Goal: Information Seeking & Learning: Learn about a topic

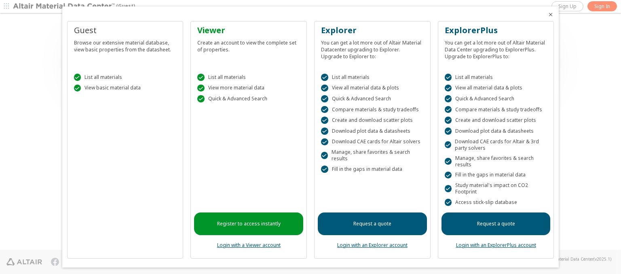
click at [547, 15] on icon "Close" at bounding box center [550, 14] width 6 height 6
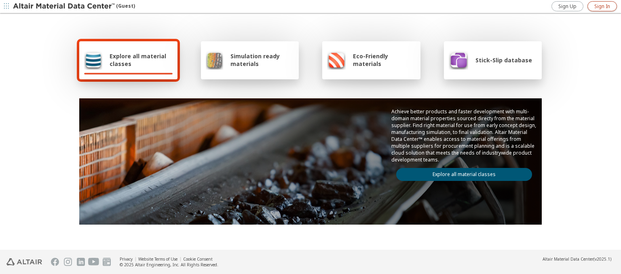
click at [602, 6] on span "Sign In" at bounding box center [602, 6] width 16 height 6
click at [64, 6] on img at bounding box center [64, 6] width 103 height 8
click at [138, 60] on span "Explore all material classes" at bounding box center [141, 59] width 63 height 15
click at [461, 172] on link "Explore all material classes" at bounding box center [464, 174] width 136 height 13
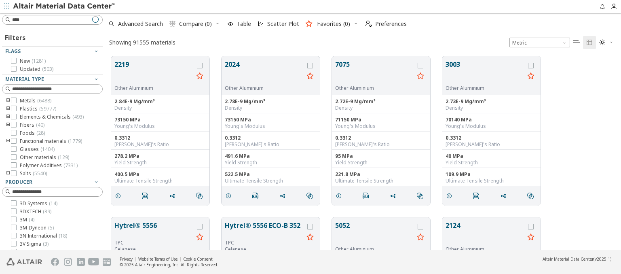
scroll to position [193, 509]
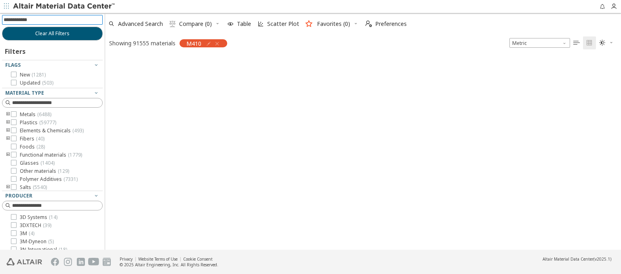
scroll to position [192, 509]
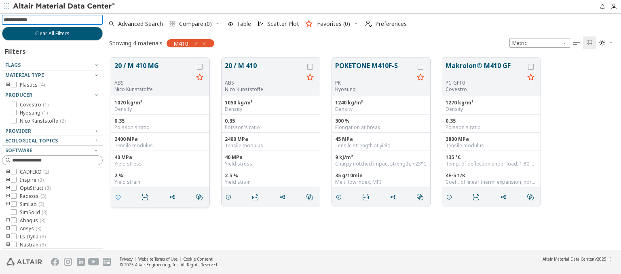
click at [119, 196] on icon "grid" at bounding box center [118, 197] width 6 height 6
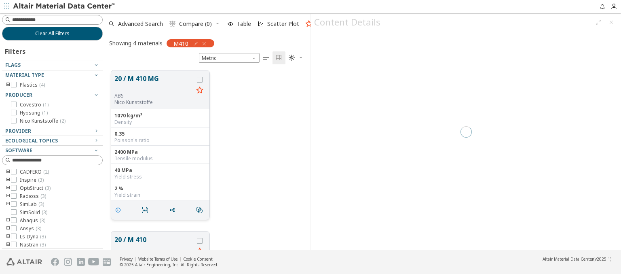
scroll to position [179, 199]
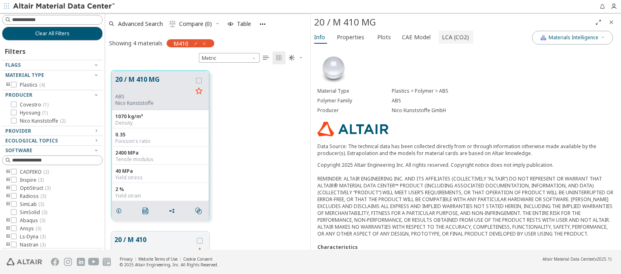
click at [451, 37] on span "LCA (CO2)" at bounding box center [455, 37] width 27 height 13
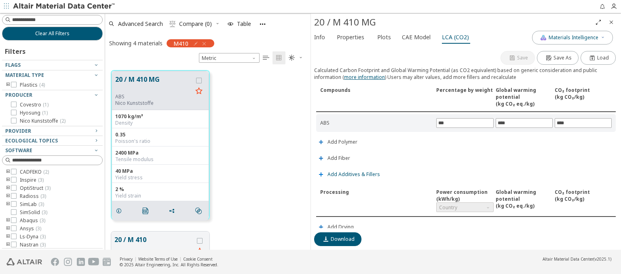
click at [353, 173] on span "Add Additives & Fillers" at bounding box center [354, 174] width 53 height 5
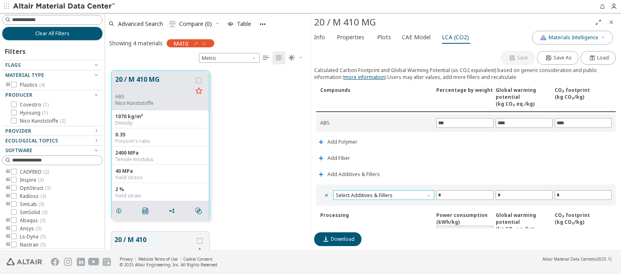
click at [383, 193] on span "Select Additives & Fillers" at bounding box center [383, 195] width 101 height 10
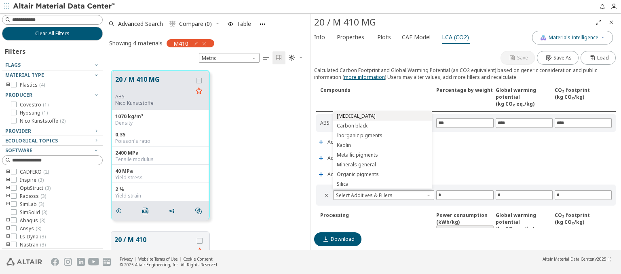
click at [382, 116] on span "Calcium carbonate" at bounding box center [382, 116] width 92 height 6
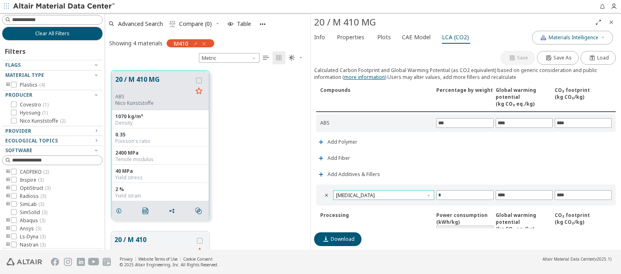
click at [383, 193] on span "Calcium carbonate" at bounding box center [383, 195] width 101 height 10
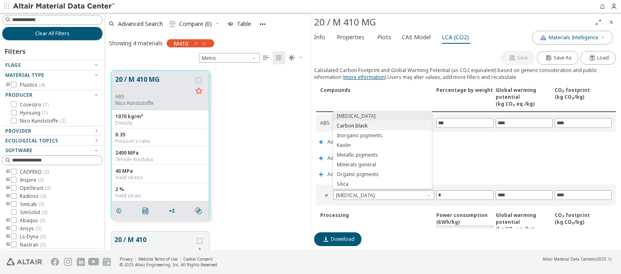
click at [382, 125] on span "Carbon black" at bounding box center [382, 126] width 92 height 6
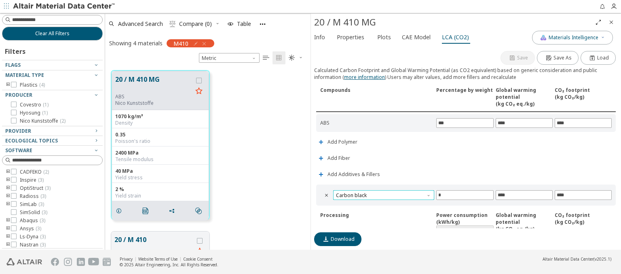
click at [383, 193] on span "Carbon black" at bounding box center [383, 195] width 101 height 10
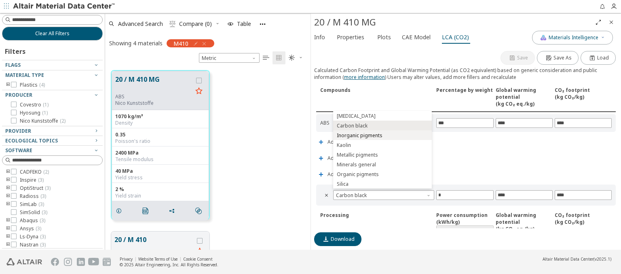
click at [382, 135] on span "Inorganic pigments" at bounding box center [382, 136] width 92 height 6
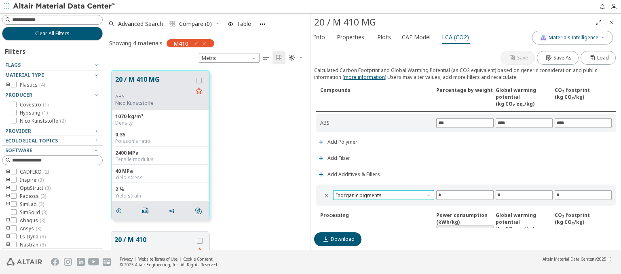
click at [383, 193] on span "Inorganic pigments" at bounding box center [383, 195] width 101 height 10
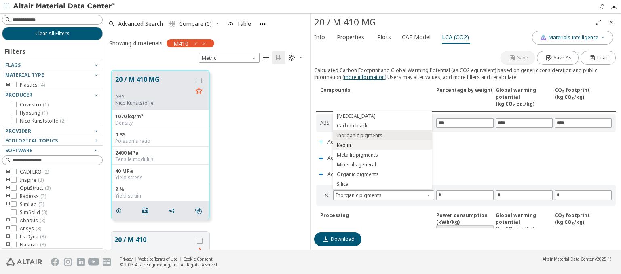
click at [382, 145] on span "Kaolin" at bounding box center [382, 145] width 92 height 6
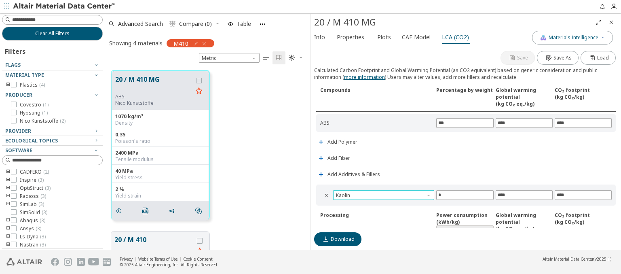
click at [383, 193] on span "Kaolin" at bounding box center [383, 195] width 101 height 10
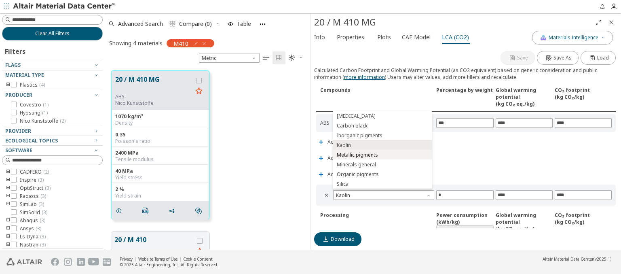
click at [382, 154] on span "Metallic pigments" at bounding box center [382, 155] width 92 height 6
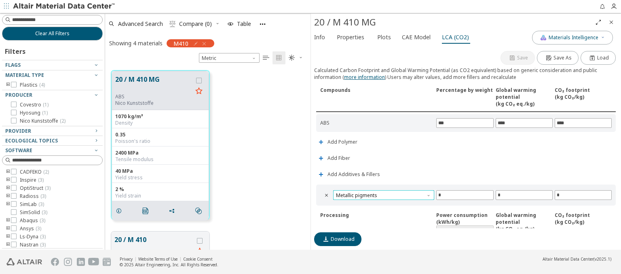
click at [383, 193] on span "Metallic pigments" at bounding box center [383, 195] width 101 height 10
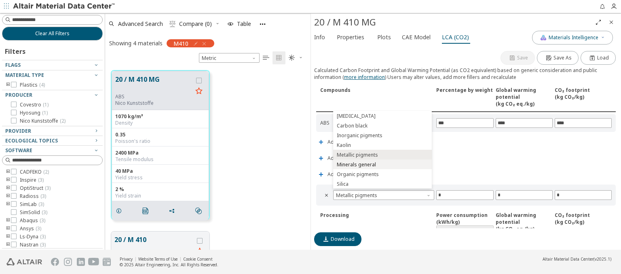
click at [382, 164] on span "Minerals general" at bounding box center [382, 165] width 92 height 6
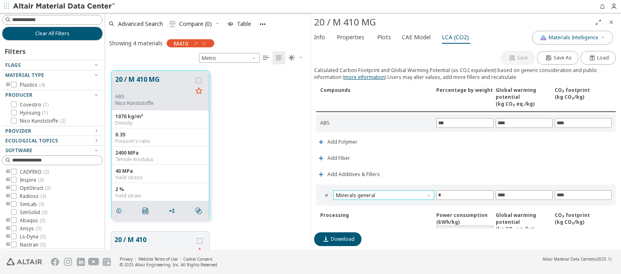
click at [383, 193] on span "Minerals general" at bounding box center [383, 195] width 101 height 10
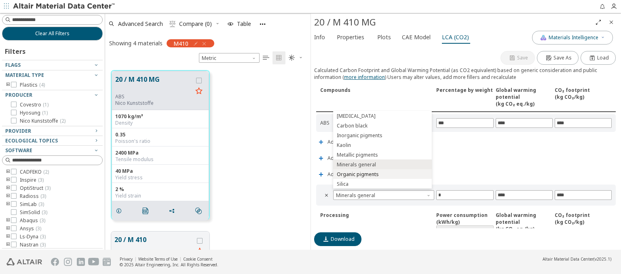
click at [382, 174] on span "Organic pigments" at bounding box center [382, 174] width 92 height 6
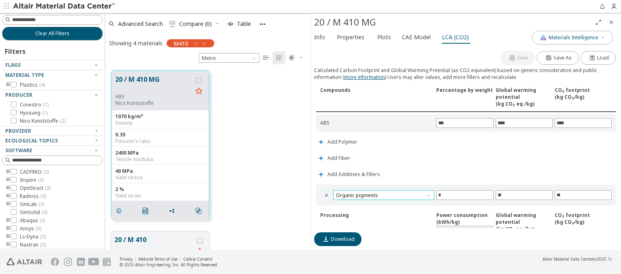
click at [383, 193] on span "Organic pigments" at bounding box center [383, 195] width 101 height 10
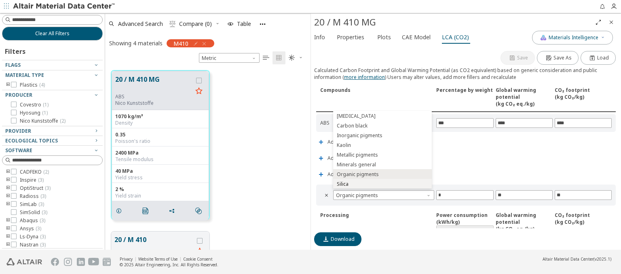
click at [382, 184] on span "Silica" at bounding box center [382, 184] width 92 height 6
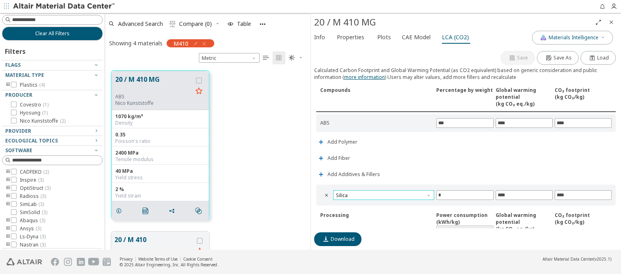
click at [383, 193] on span "Silica" at bounding box center [383, 195] width 101 height 10
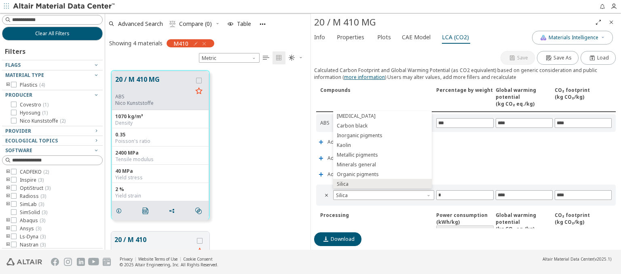
click at [611, 22] on icon "Close" at bounding box center [611, 22] width 6 height 6
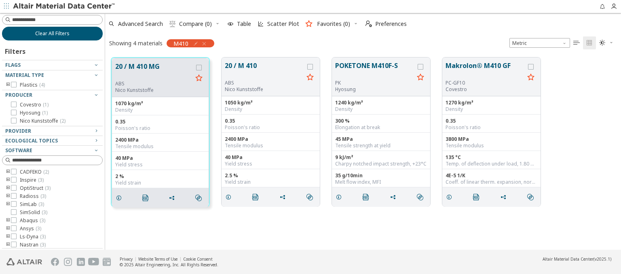
click at [49, 33] on span "Clear All Filters" at bounding box center [52, 33] width 34 height 6
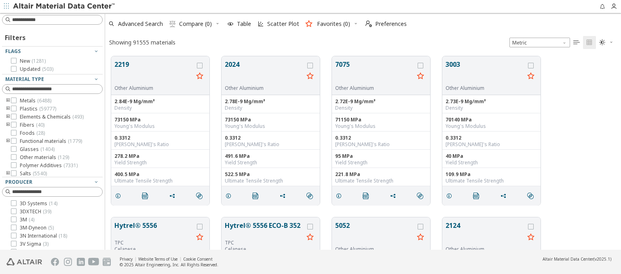
scroll to position [193, 509]
click at [64, 6] on img at bounding box center [64, 6] width 103 height 8
